Goal: Information Seeking & Learning: Learn about a topic

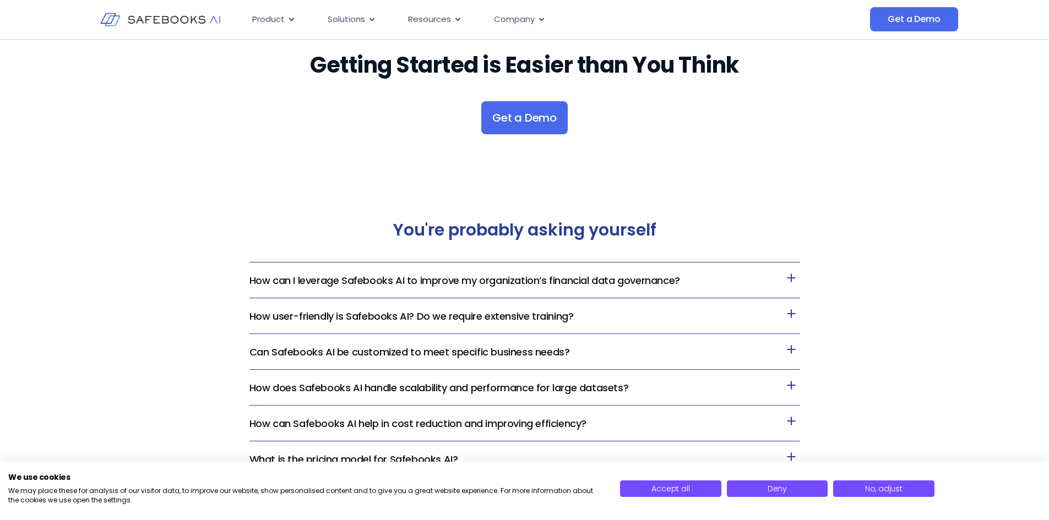
scroll to position [2202, 0]
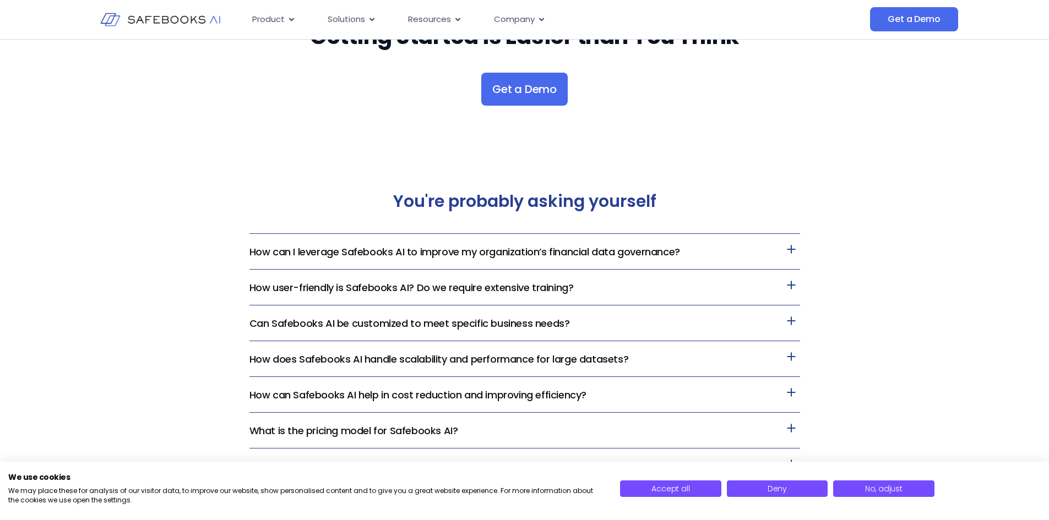
click at [795, 324] on icon at bounding box center [791, 321] width 18 height 18
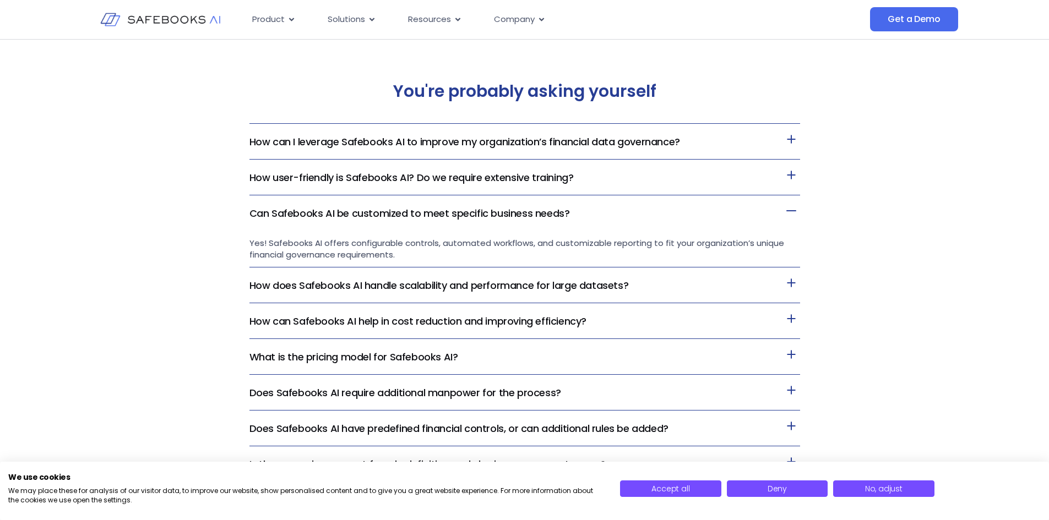
scroll to position [2368, 0]
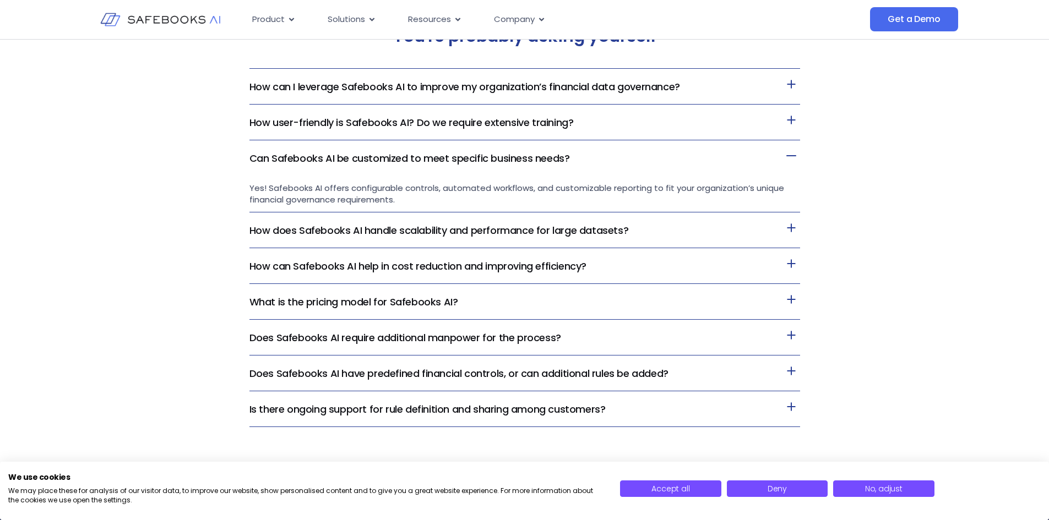
click at [787, 303] on icon at bounding box center [791, 300] width 18 height 18
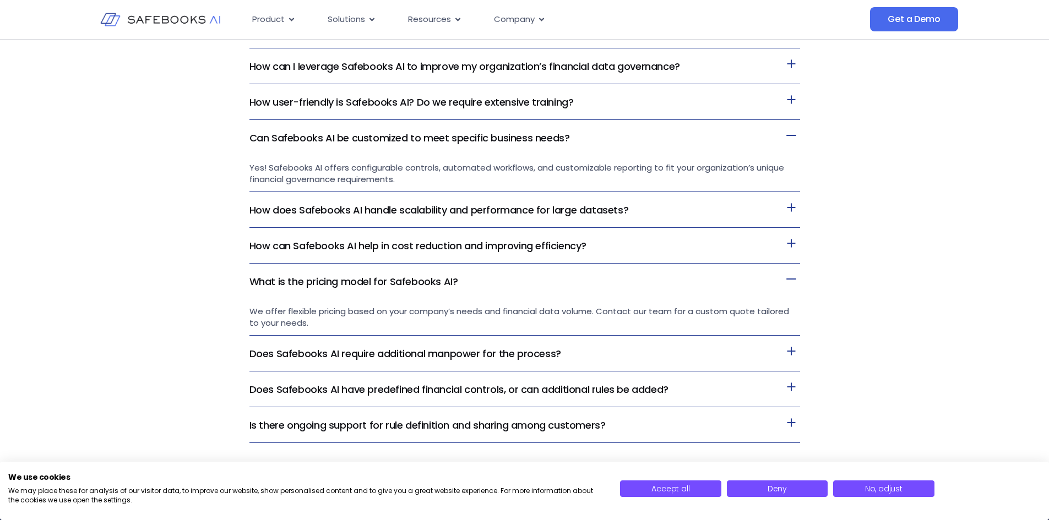
scroll to position [2423, 0]
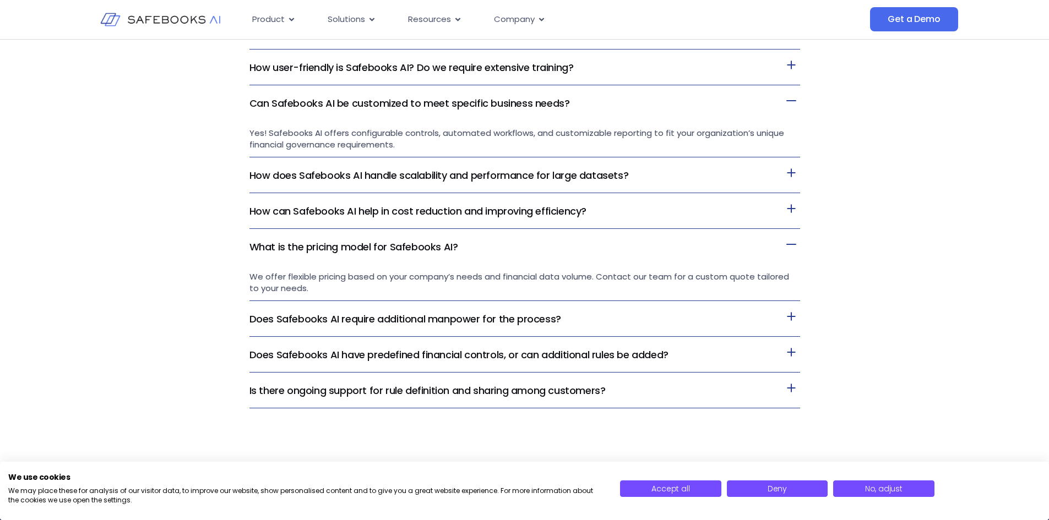
click at [780, 311] on h3 "Does Safebooks AI require additional manpower for the process?" at bounding box center [524, 319] width 551 height 36
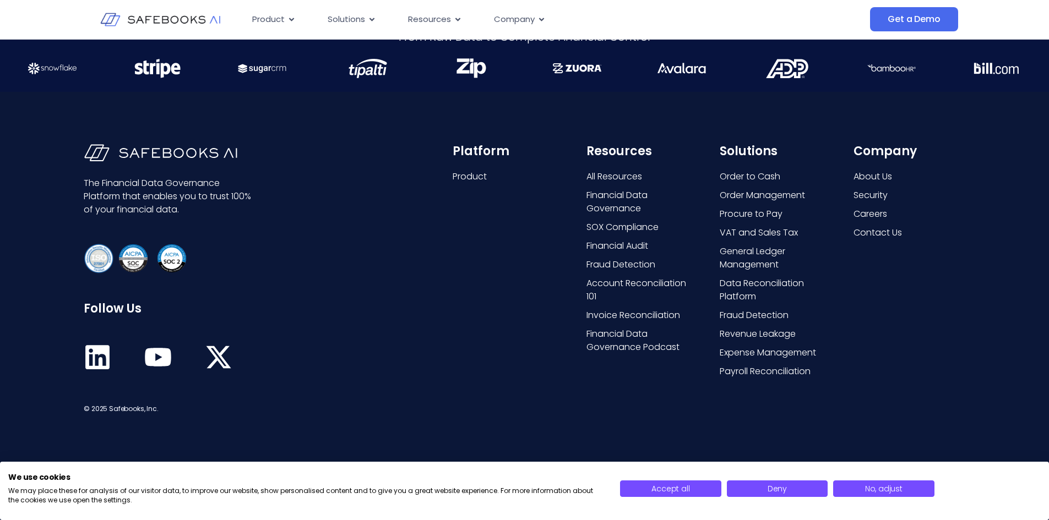
scroll to position [2944, 0]
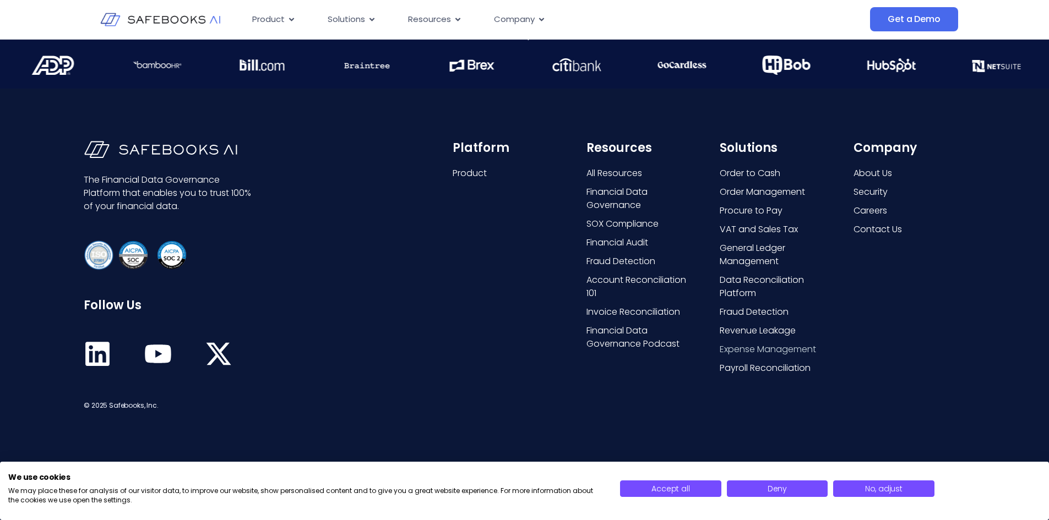
click at [786, 349] on span "Expense Management" at bounding box center [768, 349] width 96 height 13
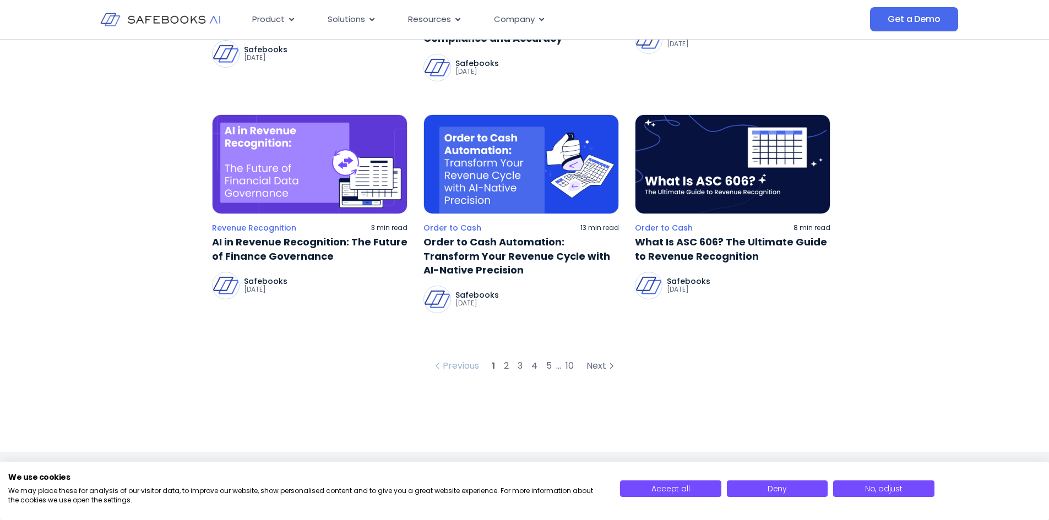
scroll to position [551, 0]
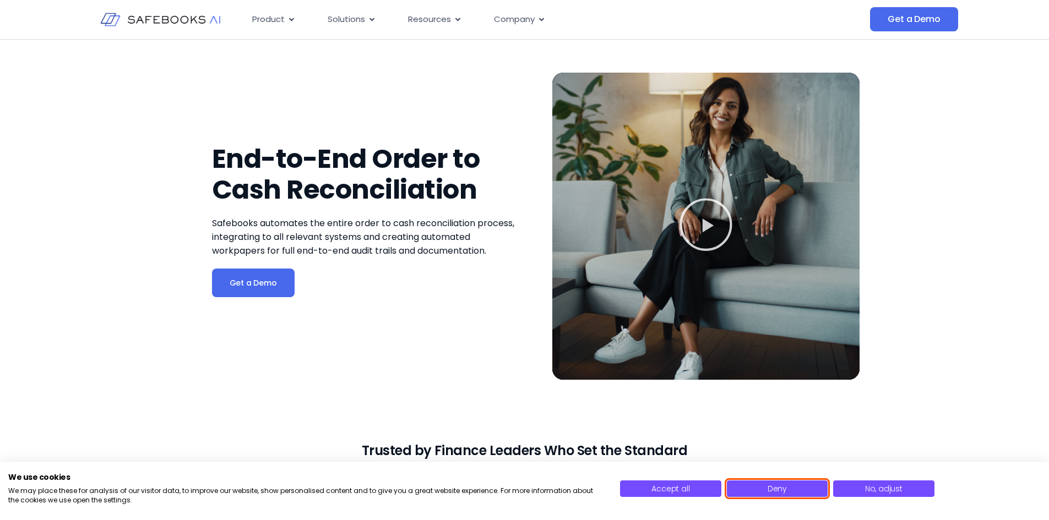
click at [766, 493] on button "Deny" at bounding box center [777, 489] width 101 height 17
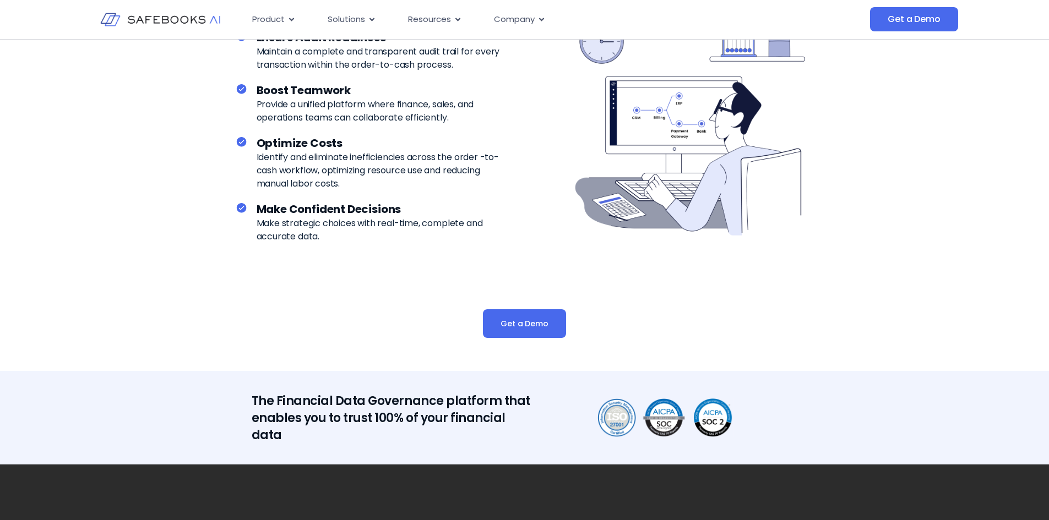
scroll to position [2368, 0]
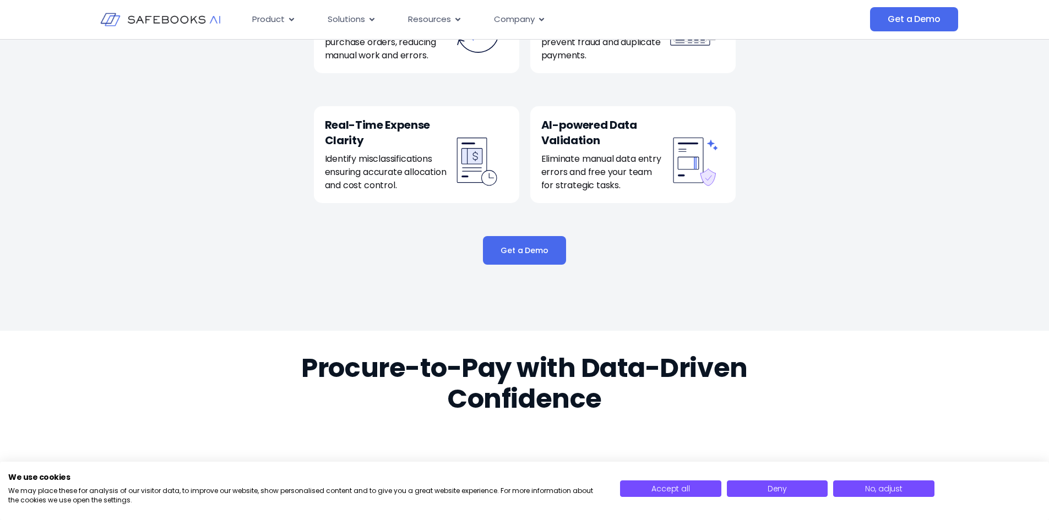
scroll to position [1156, 0]
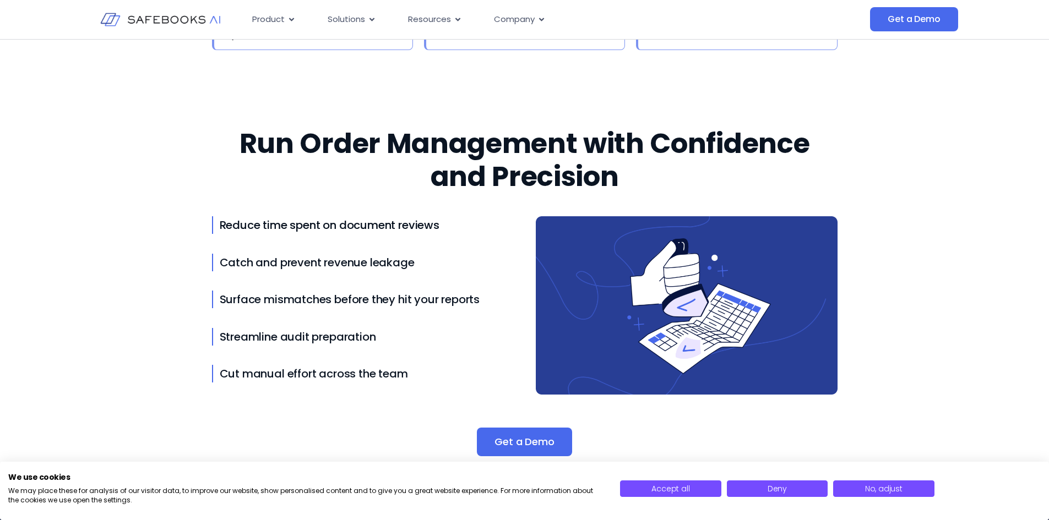
scroll to position [1707, 0]
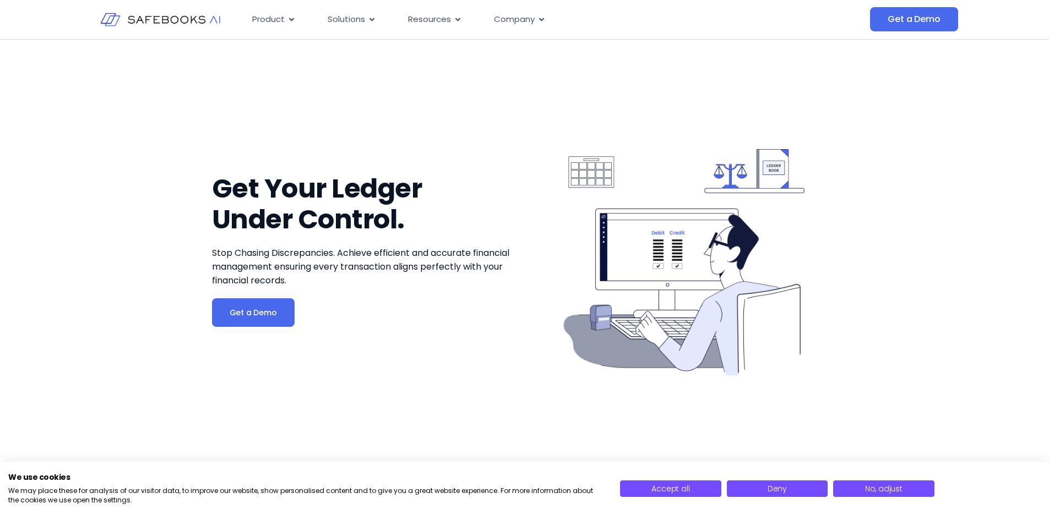
click at [173, 19] on img at bounding box center [160, 19] width 121 height 35
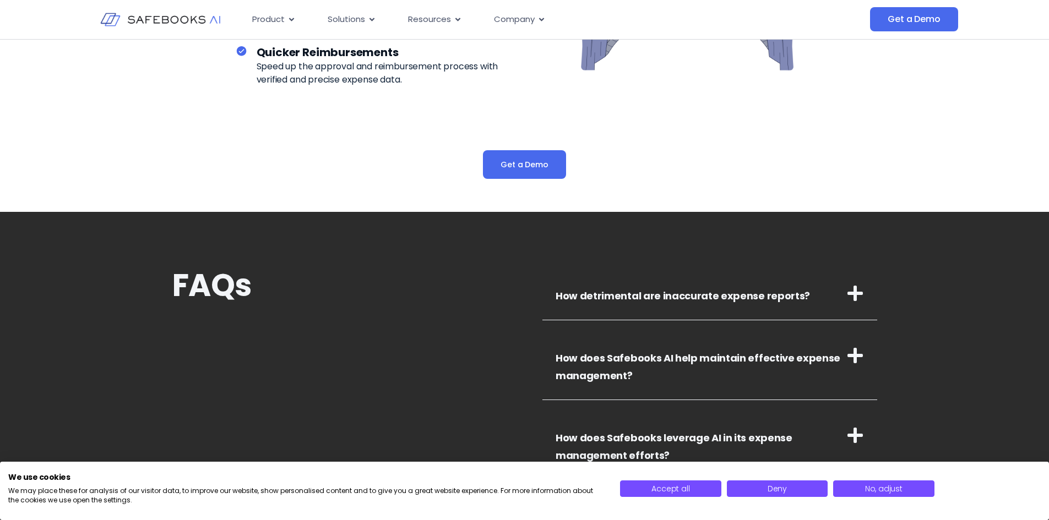
scroll to position [1982, 0]
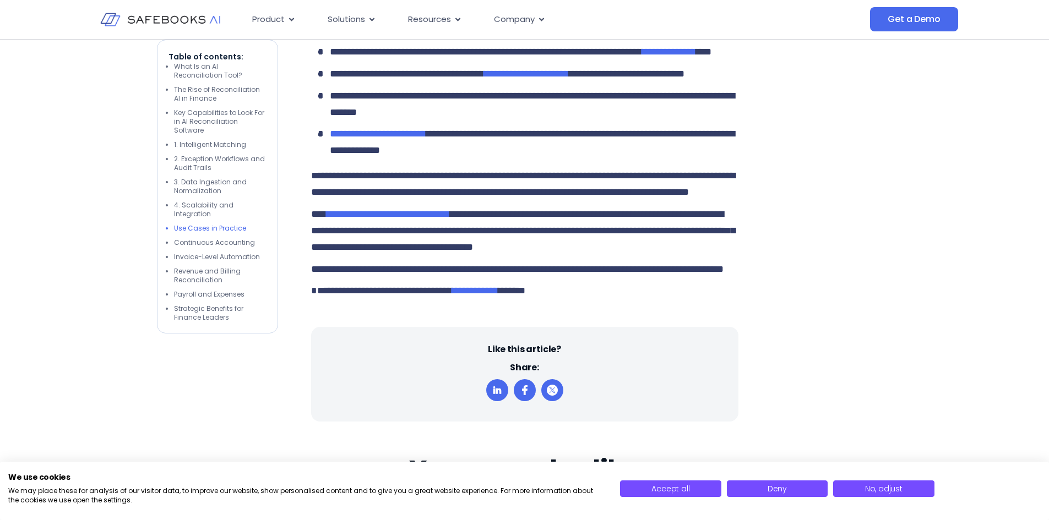
scroll to position [2258, 0]
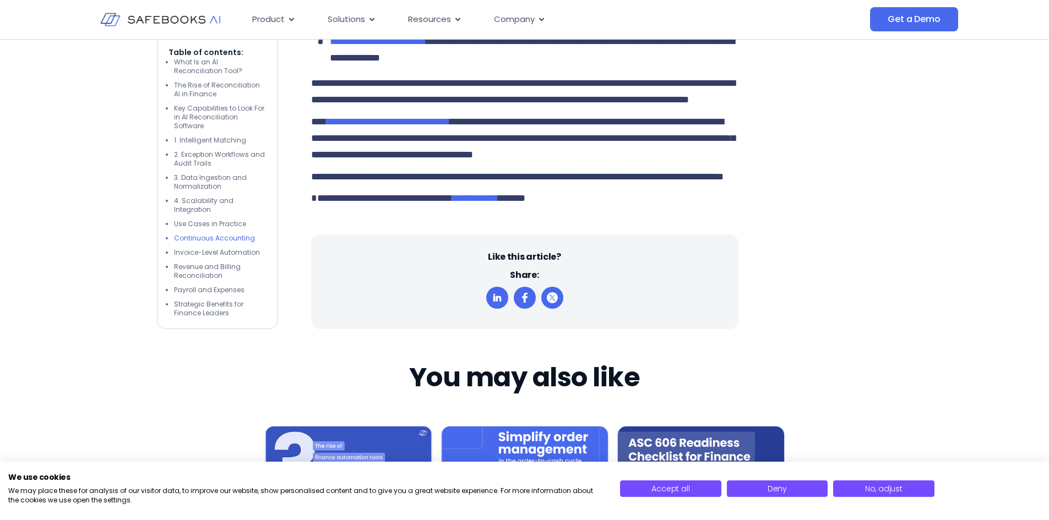
scroll to position [2478, 0]
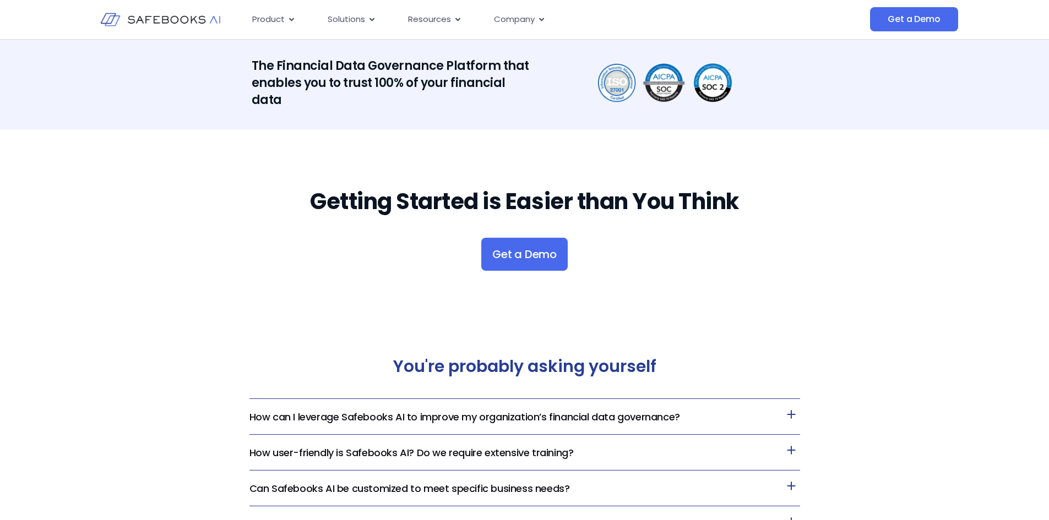
scroll to position [1762, 0]
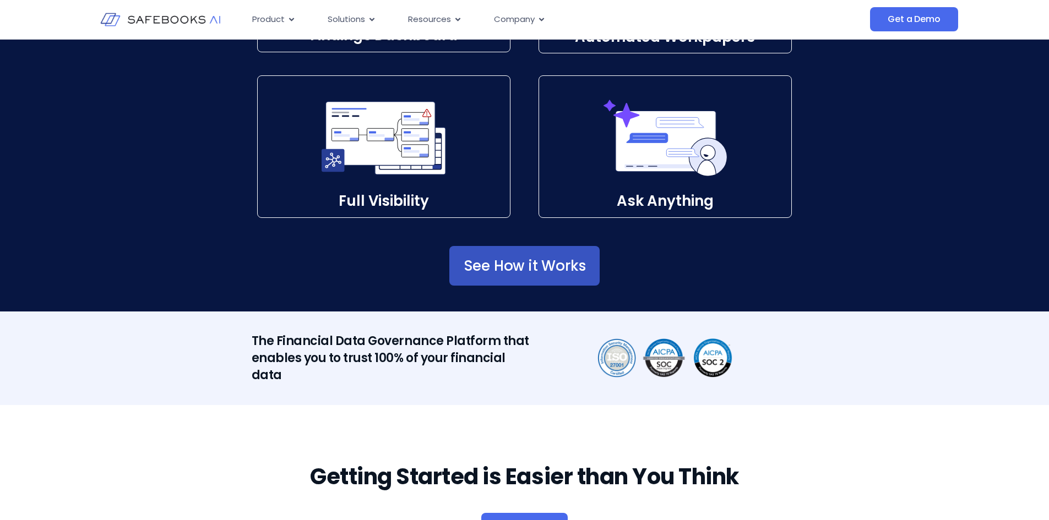
click at [510, 265] on span "See How it Works" at bounding box center [525, 265] width 122 height 11
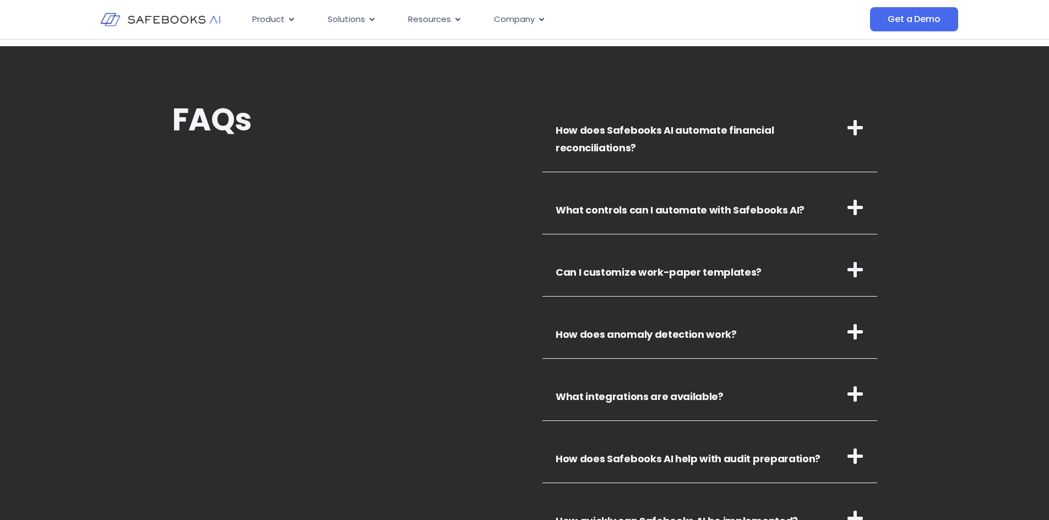
scroll to position [3744, 0]
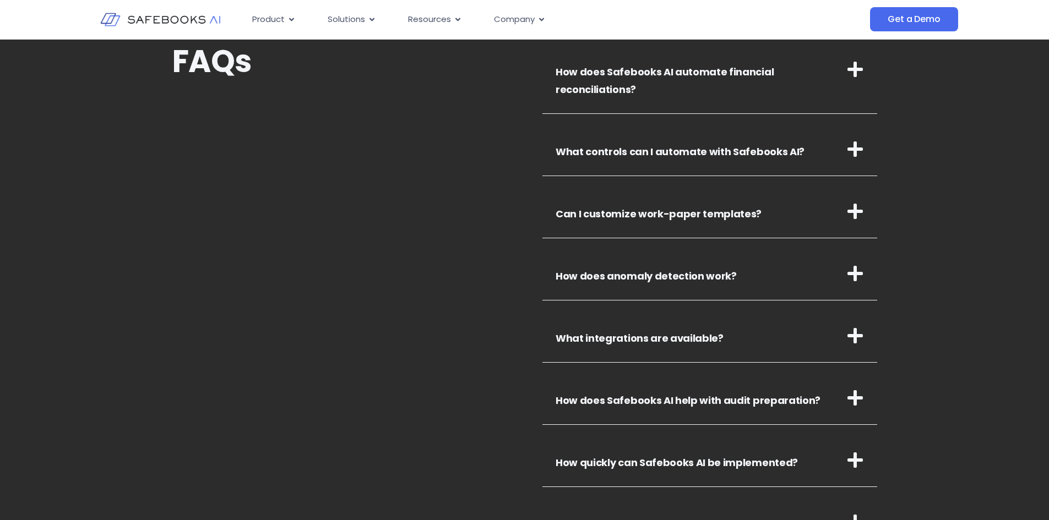
click at [858, 142] on icon at bounding box center [855, 149] width 18 height 18
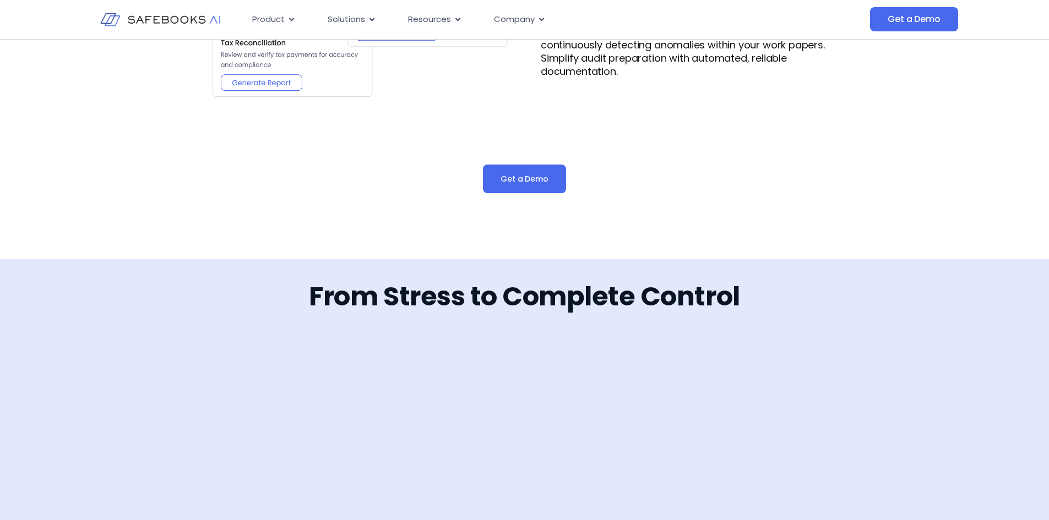
scroll to position [1432, 0]
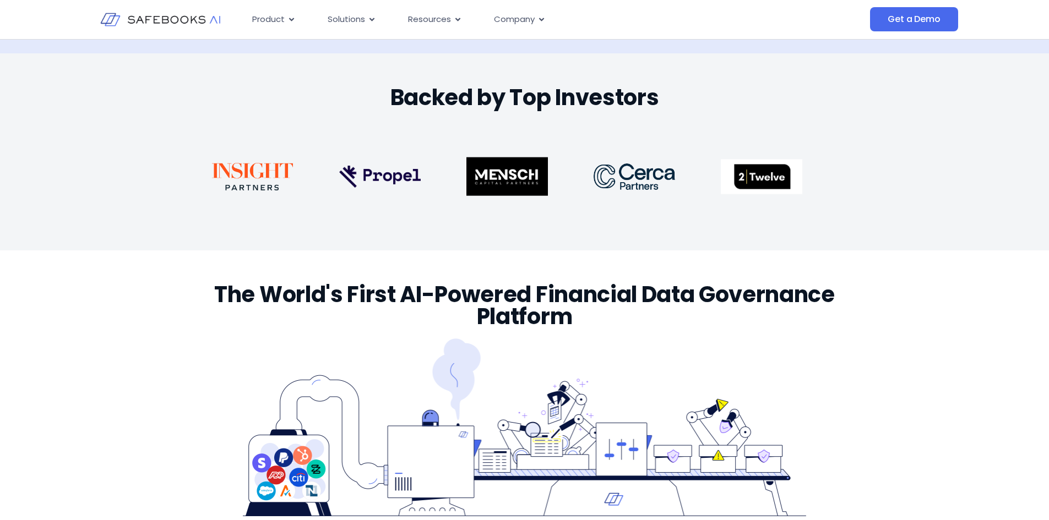
scroll to position [1563, 0]
